Goal: Find specific page/section: Find specific page/section

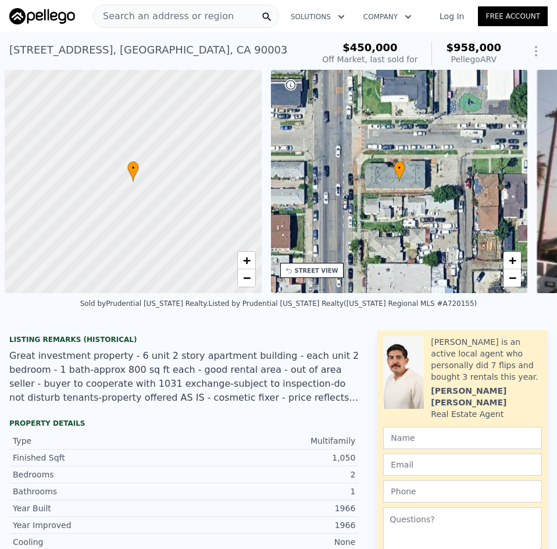
click at [184, 9] on span "Search an address or region" at bounding box center [164, 16] width 140 height 14
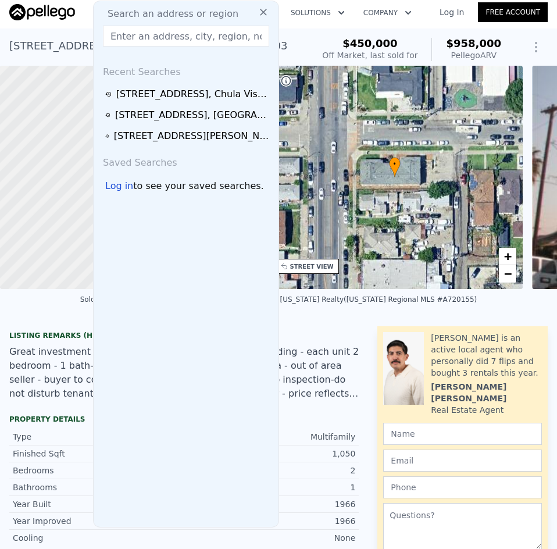
click at [151, 31] on input "text" at bounding box center [186, 36] width 166 height 21
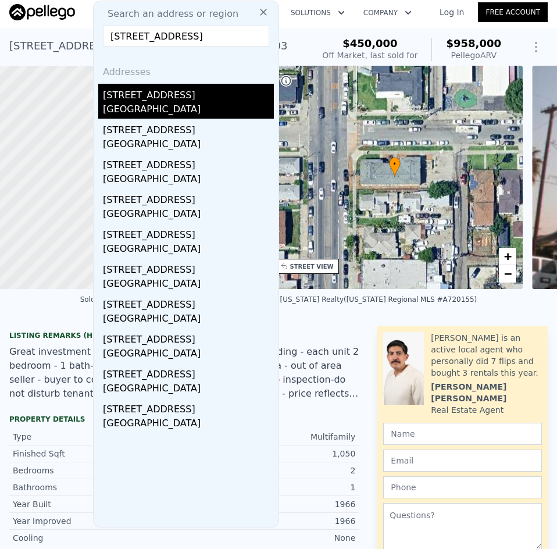
type input "[STREET_ADDRESS]"
click at [142, 101] on div "[STREET_ADDRESS]" at bounding box center [188, 93] width 171 height 19
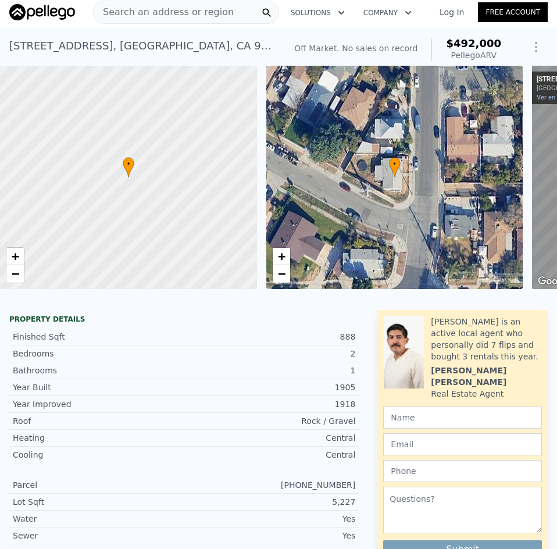
click at [165, 17] on span "Search an address or region" at bounding box center [164, 12] width 140 height 14
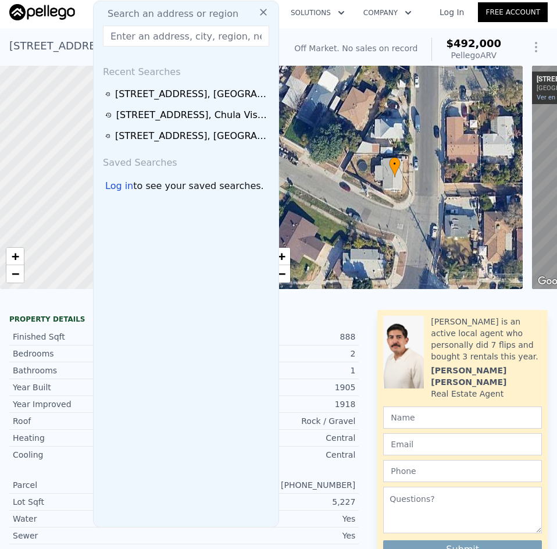
click at [165, 17] on span "Search an address or region" at bounding box center [168, 14] width 140 height 14
click at [145, 37] on input "text" at bounding box center [186, 36] width 166 height 21
paste input "[STREET_ADDRESS]"
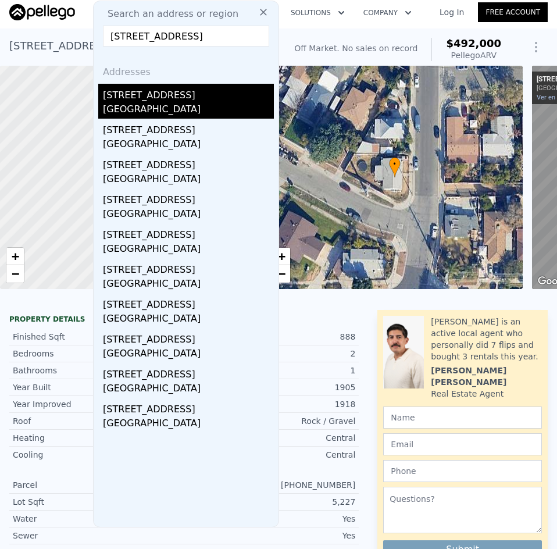
type input "[STREET_ADDRESS]"
click at [108, 109] on div "[GEOGRAPHIC_DATA]" at bounding box center [188, 110] width 171 height 16
